Goal: Task Accomplishment & Management: Use online tool/utility

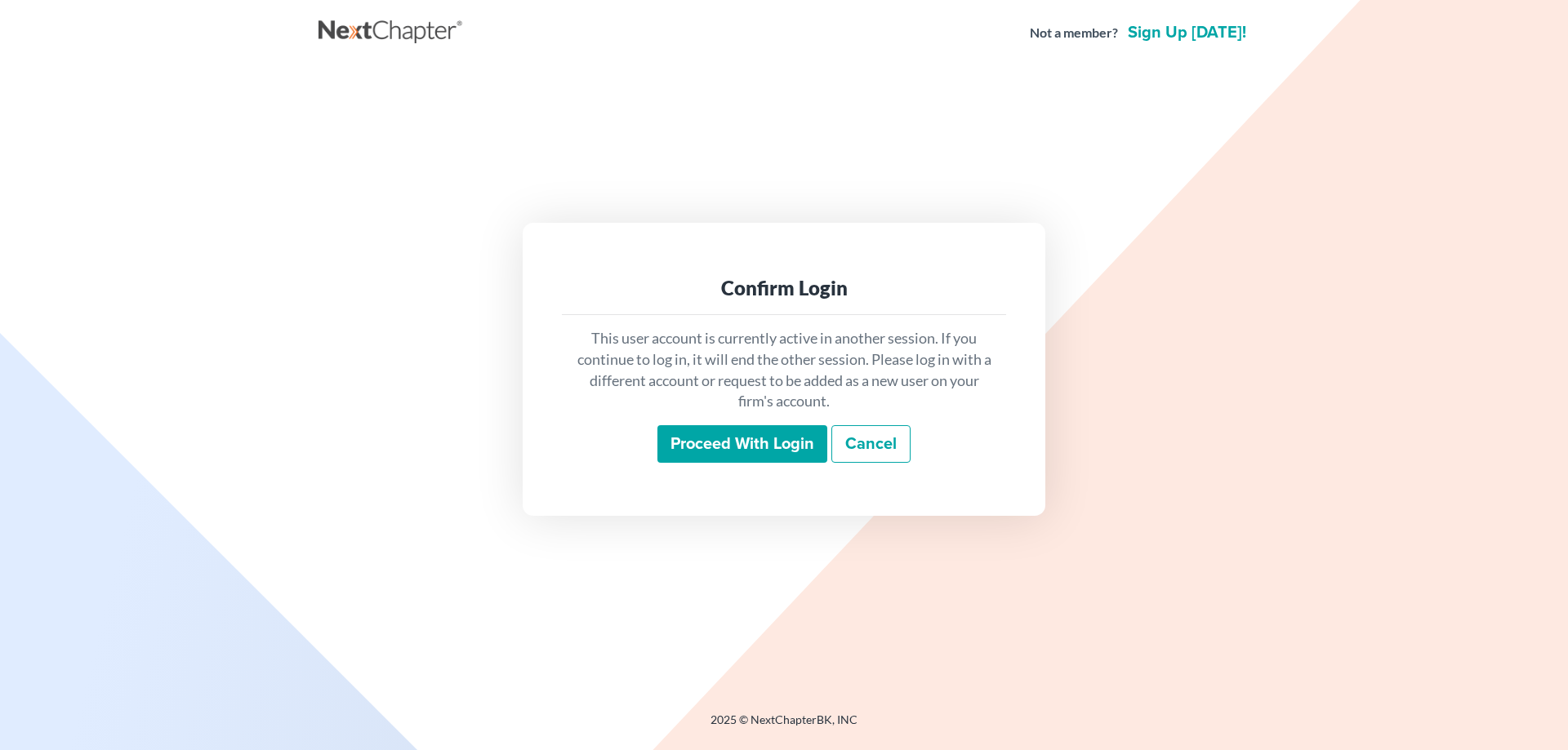
click at [686, 449] on input "Proceed with login" at bounding box center [742, 444] width 170 height 37
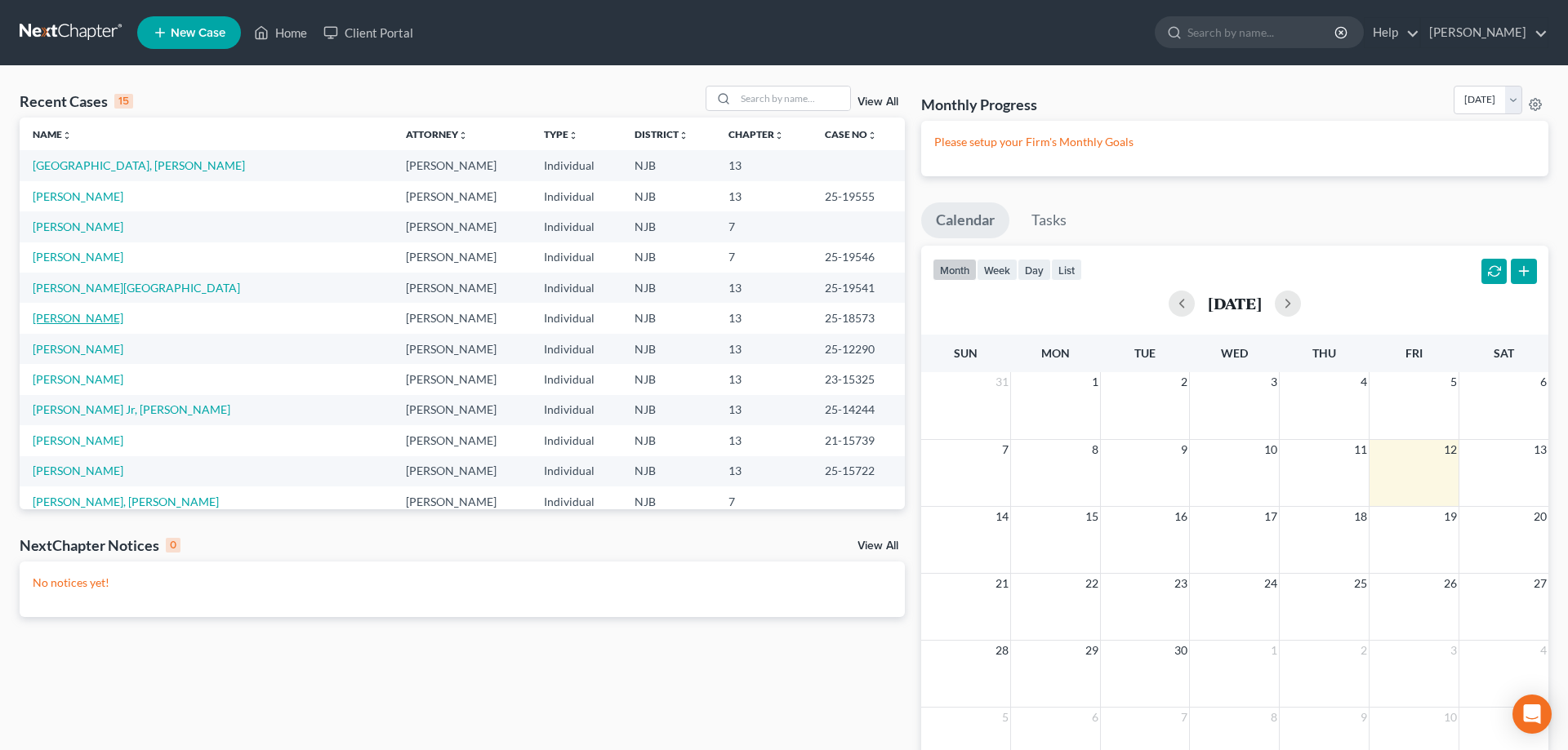
click at [89, 321] on link "[PERSON_NAME]" at bounding box center [78, 318] width 90 height 14
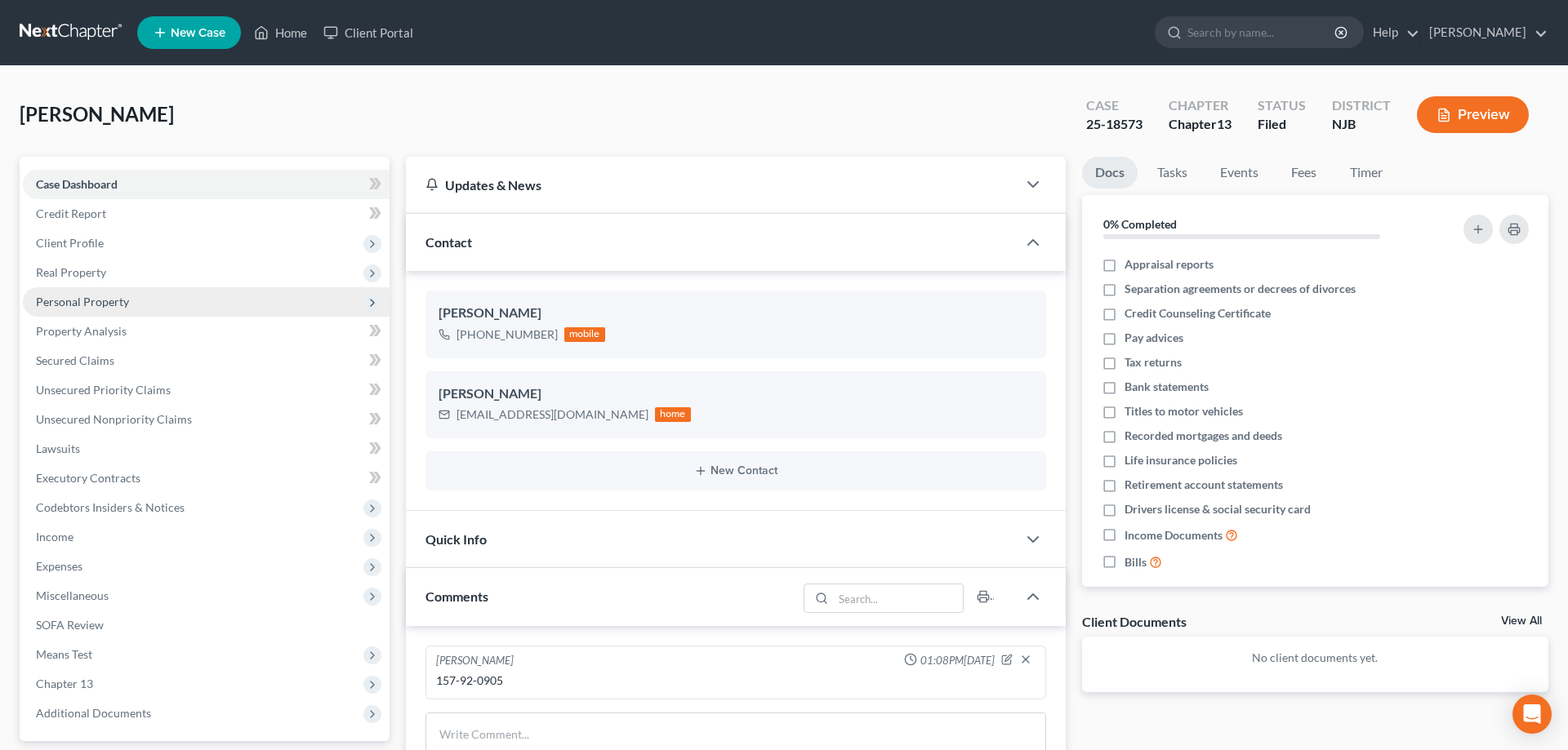
click at [91, 306] on span "Personal Property" at bounding box center [82, 301] width 93 height 14
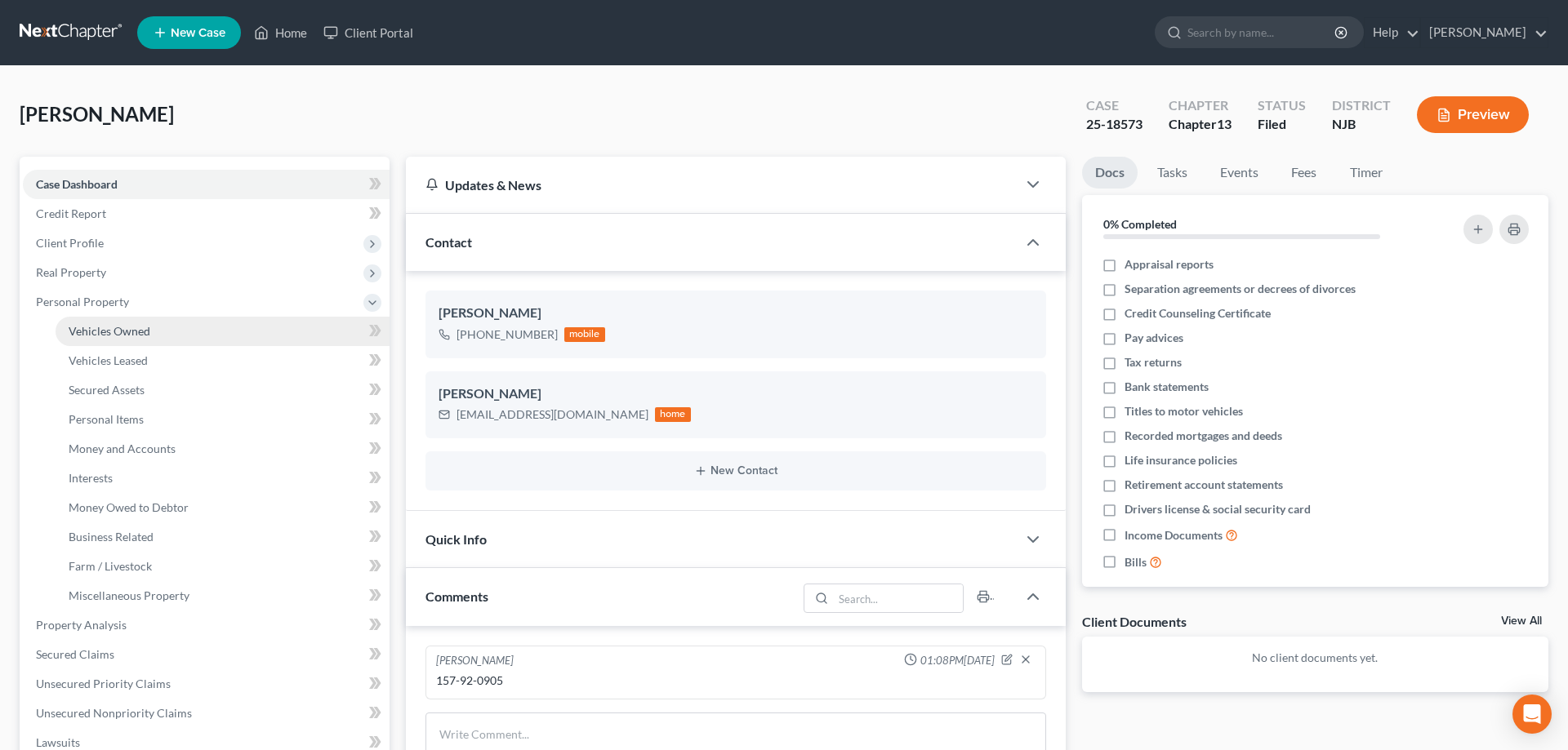
click at [99, 325] on span "Vehicles Owned" at bounding box center [109, 331] width 81 height 14
